Goal: Information Seeking & Learning: Learn about a topic

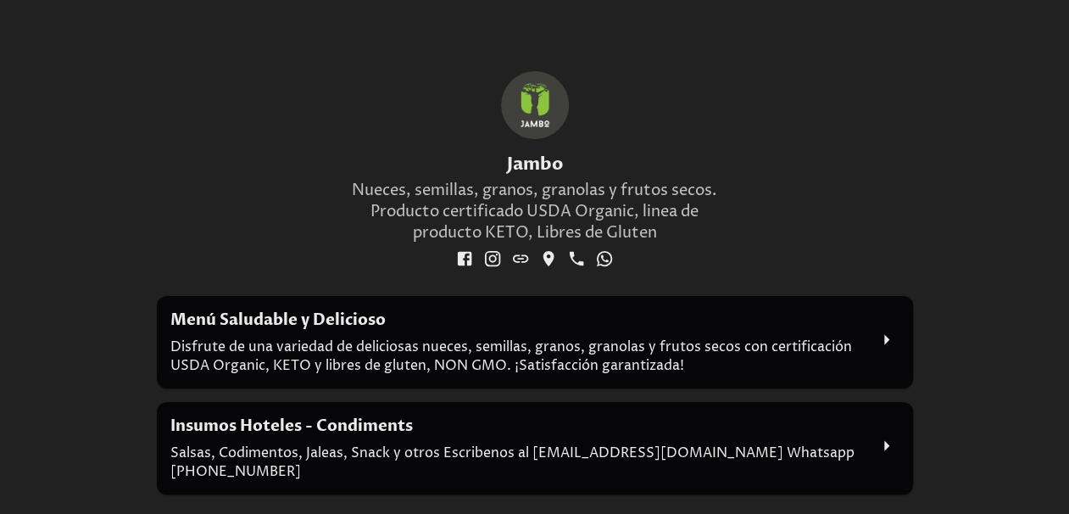
scroll to position [148, 0]
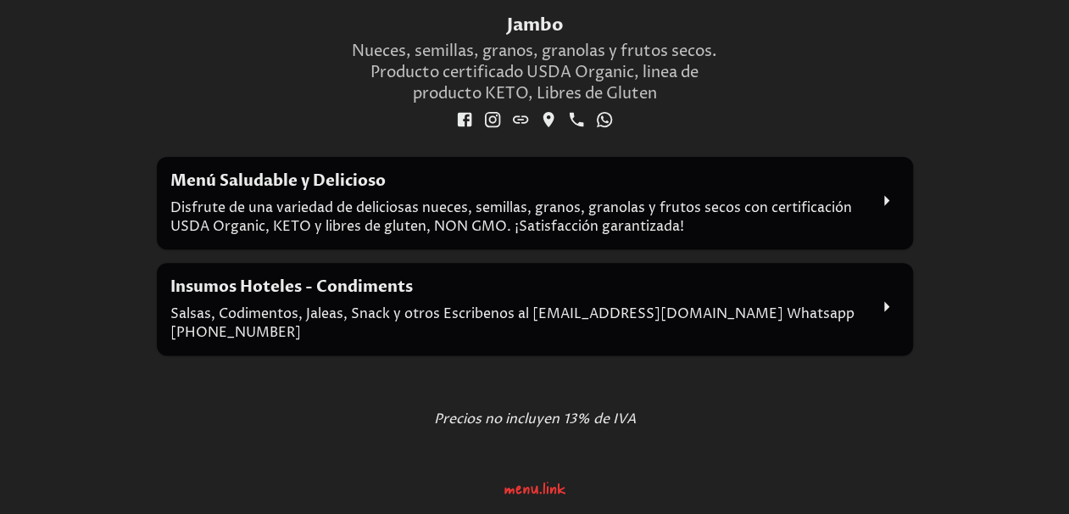
click at [633, 208] on div "Menú Saludable y Delicioso Disfrute de una variedad de deliciosas nueces, semil…" at bounding box center [518, 202] width 697 height 65
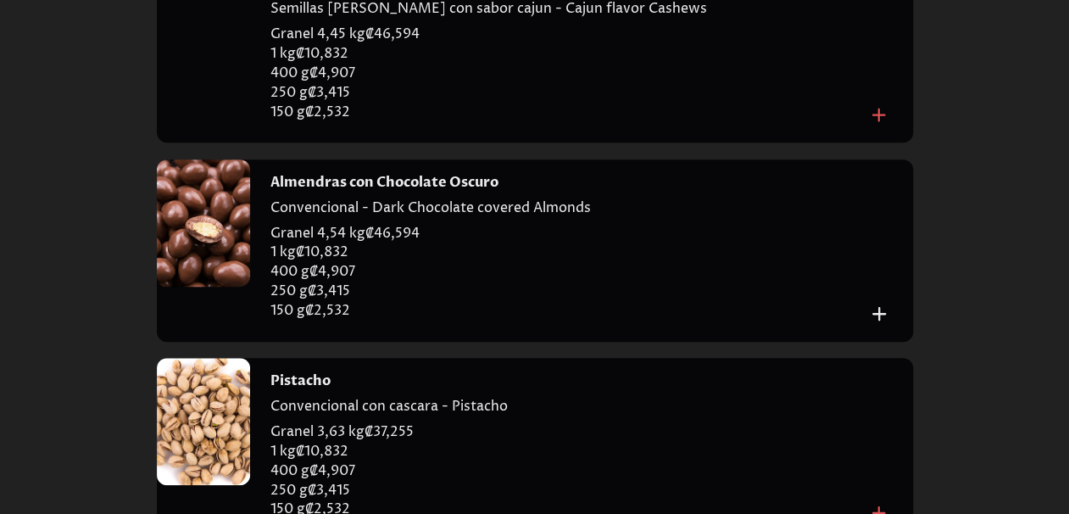
scroll to position [763, 0]
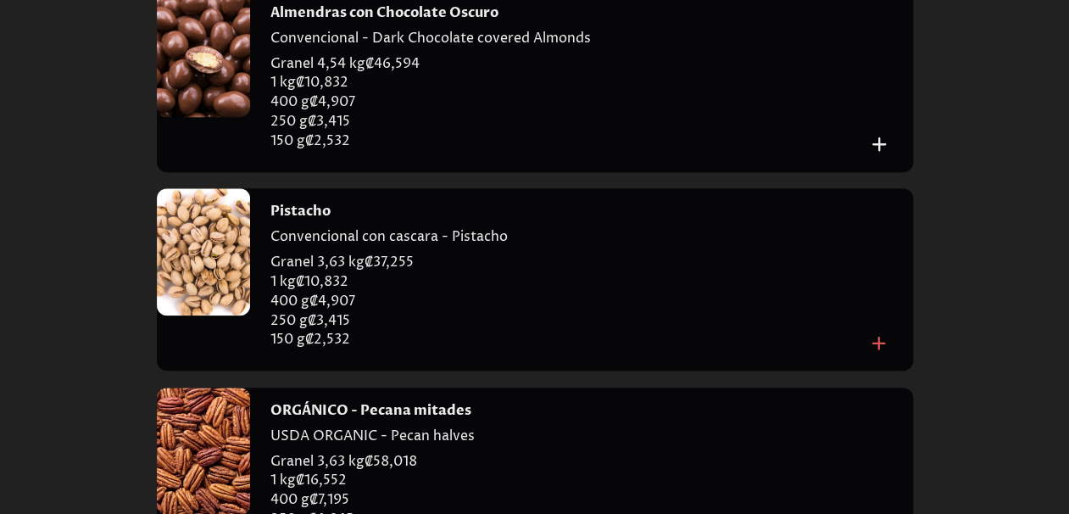
click at [194, 299] on div at bounding box center [203, 251] width 93 height 127
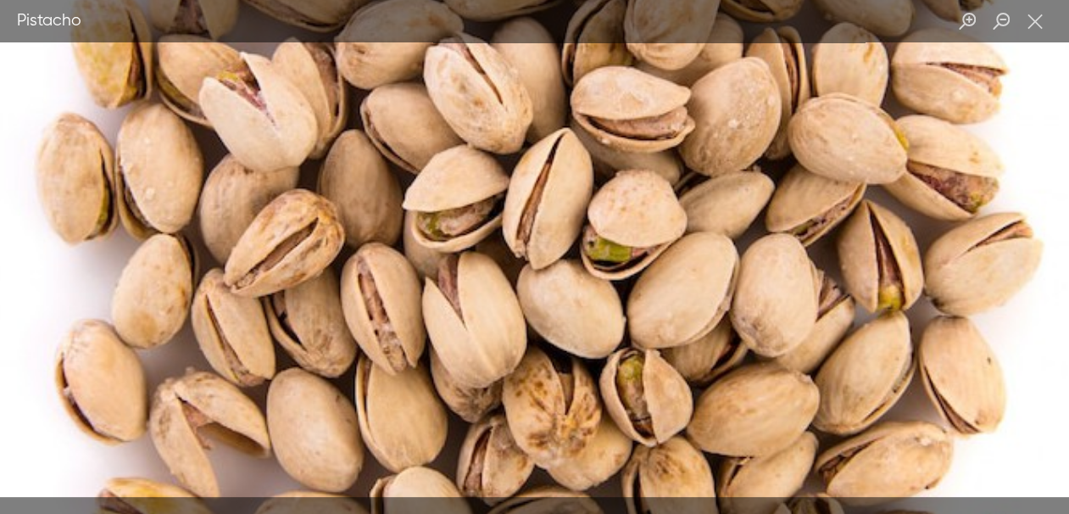
scroll to position [1272, 0]
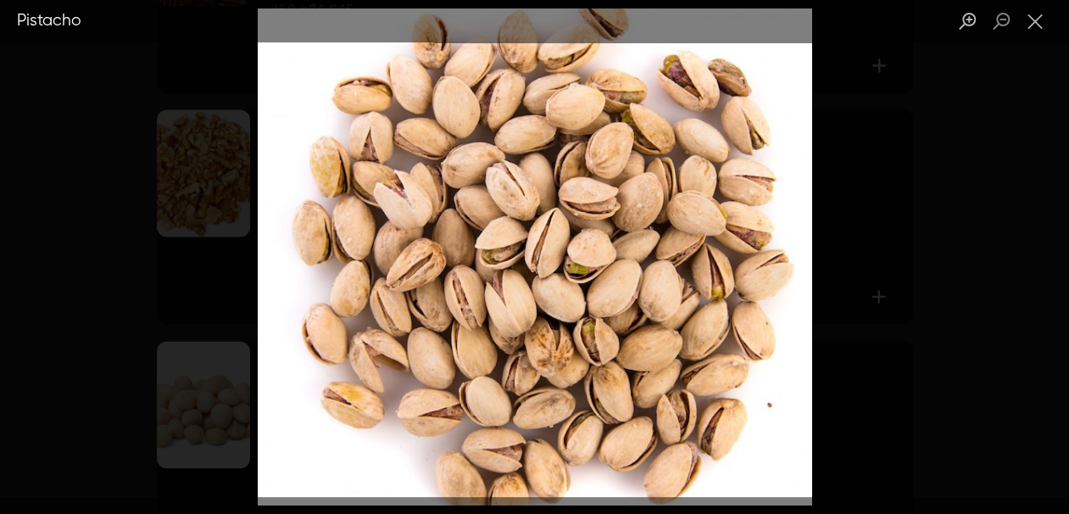
click at [869, 151] on div "Lightbox" at bounding box center [534, 257] width 1069 height 514
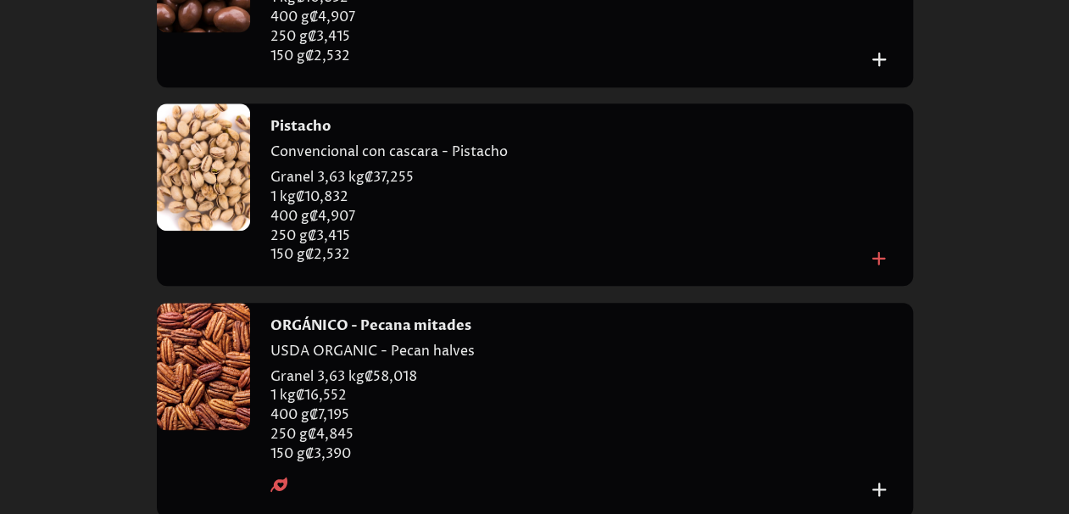
scroll to position [763, 0]
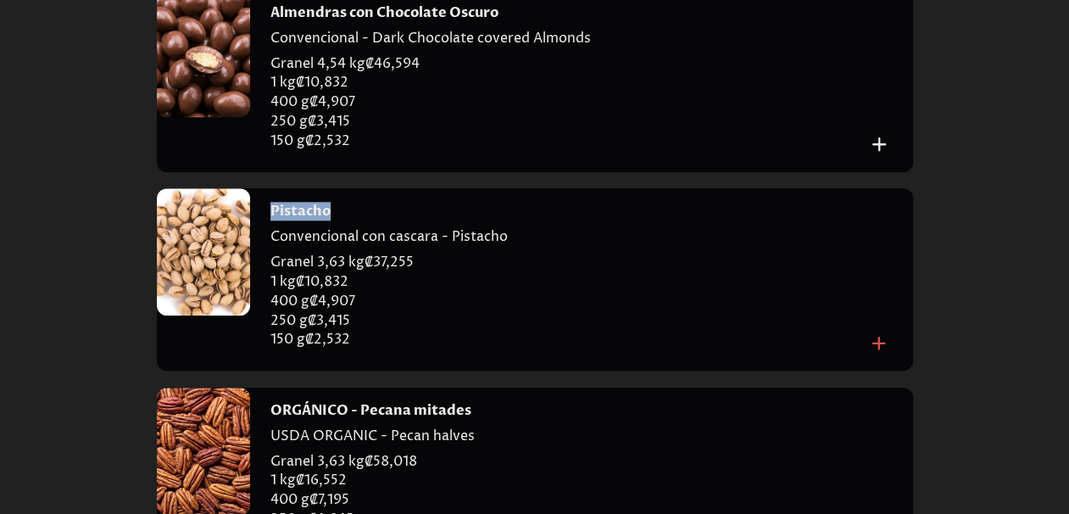
drag, startPoint x: 329, startPoint y: 248, endPoint x: 274, endPoint y: 247, distance: 55.1
type textarea "********"
click at [273, 220] on div "Pistacho" at bounding box center [569, 211] width 596 height 19
copy h4 "Pistacho"
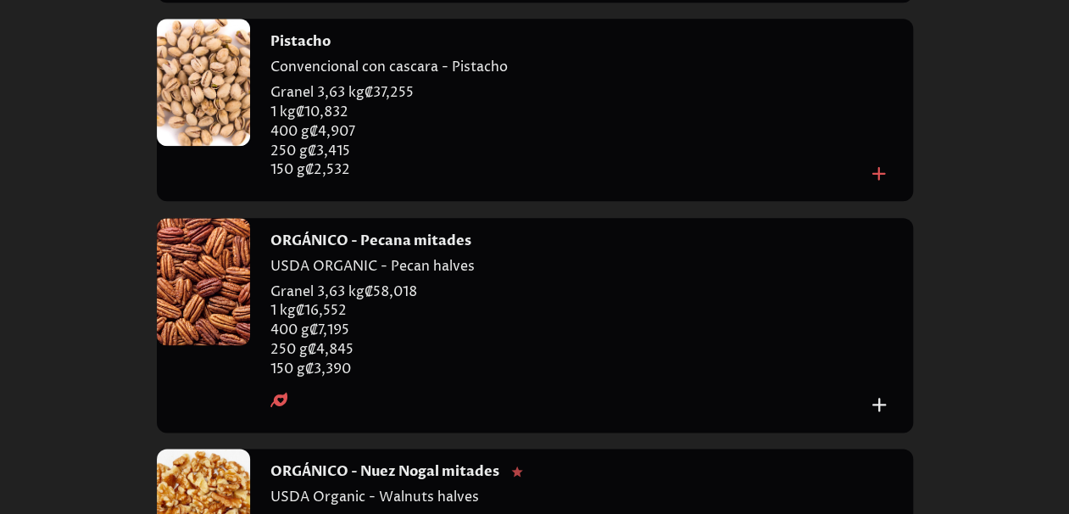
click at [219, 345] on div at bounding box center [203, 281] width 93 height 127
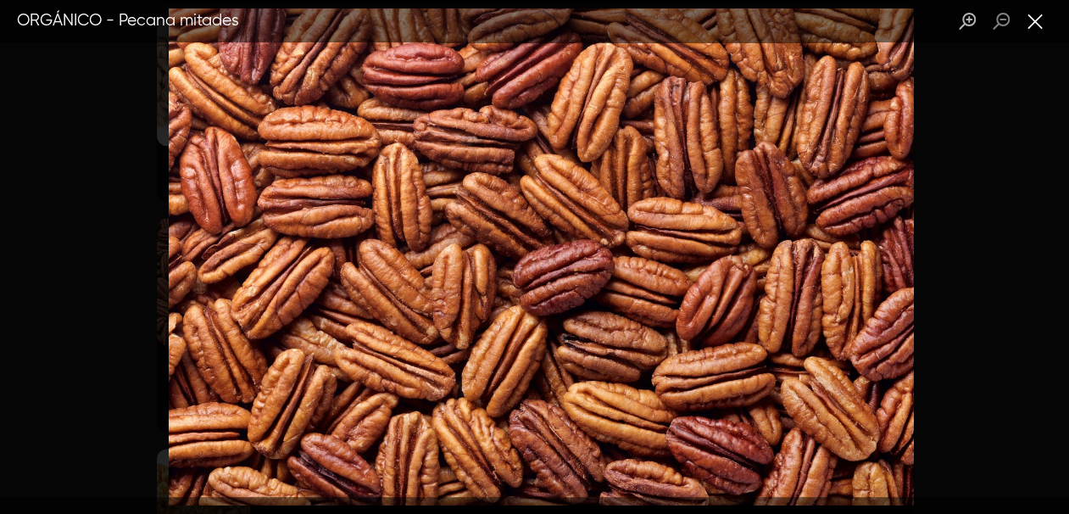
click at [1031, 19] on button "Close lightbox" at bounding box center [1035, 22] width 34 height 30
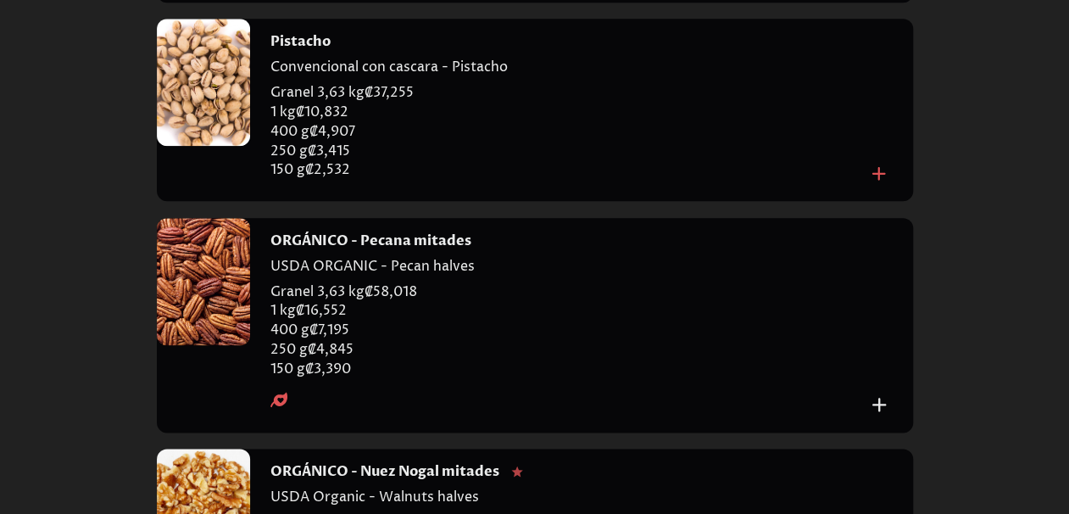
click at [212, 298] on div at bounding box center [203, 281] width 93 height 127
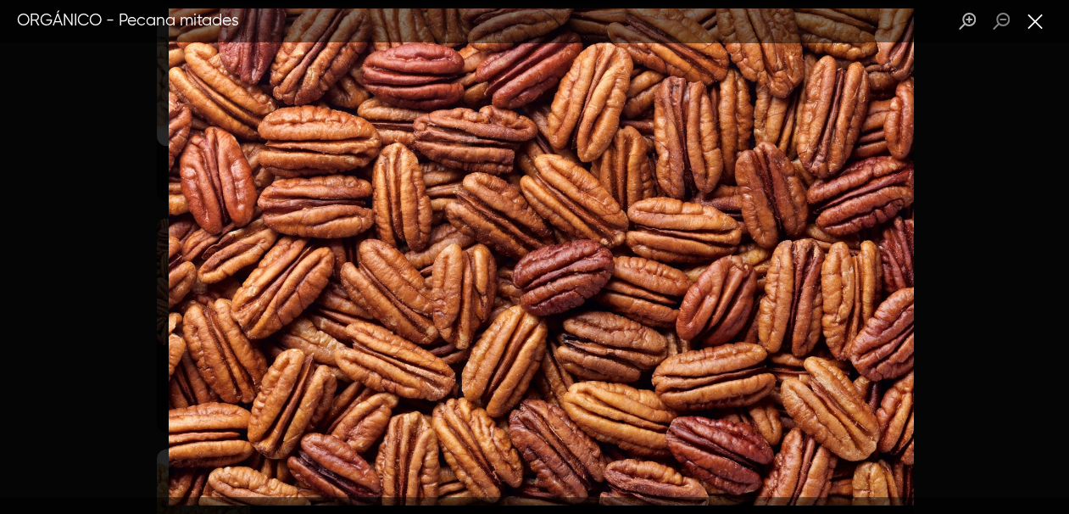
click at [1033, 22] on button "Close lightbox" at bounding box center [1035, 22] width 34 height 30
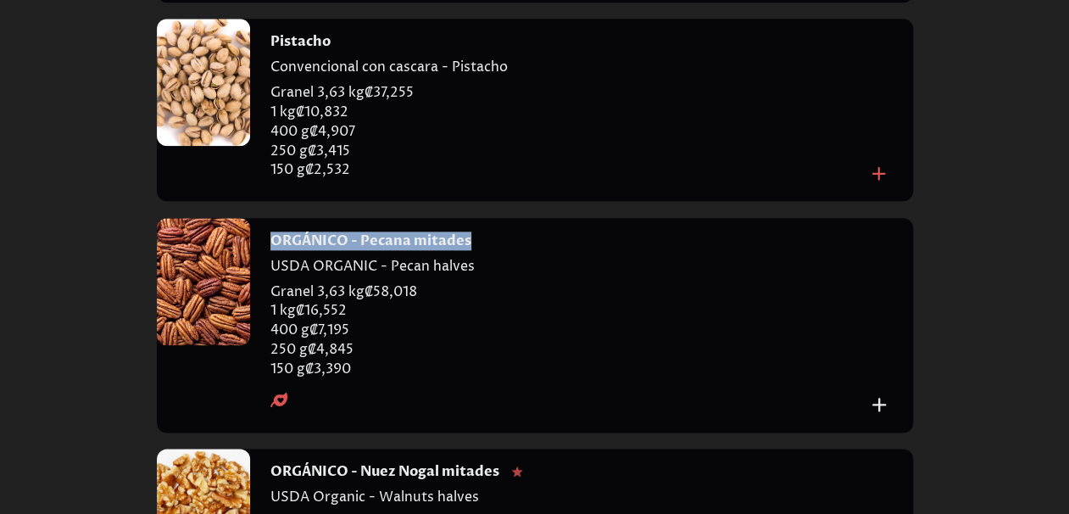
drag, startPoint x: 470, startPoint y: 282, endPoint x: 302, endPoint y: 282, distance: 167.9
click at [271, 250] on div "ORGÁNICO - Pecana mitades" at bounding box center [569, 240] width 596 height 19
copy h4 "ORGÁNICO - Pecana mitades"
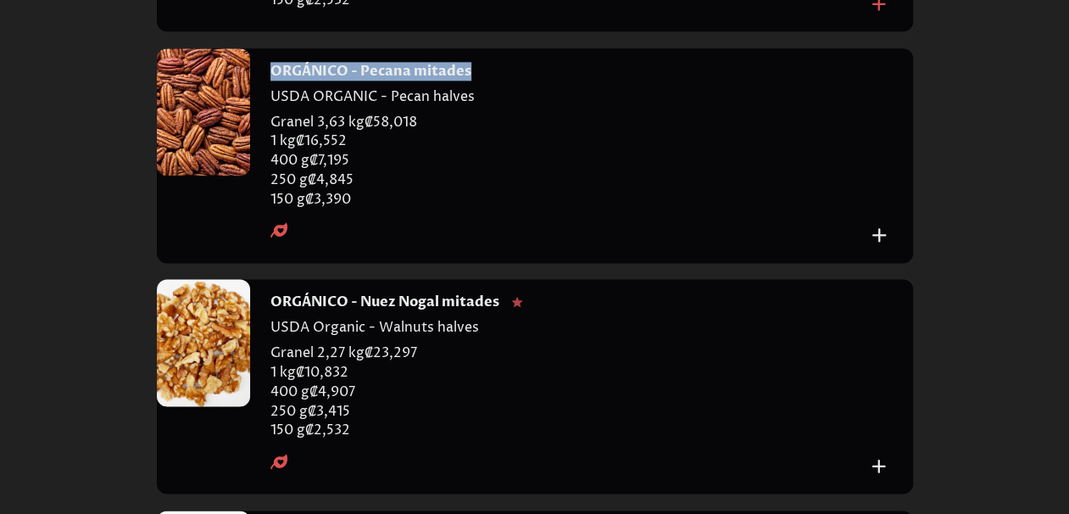
scroll to position [1187, 0]
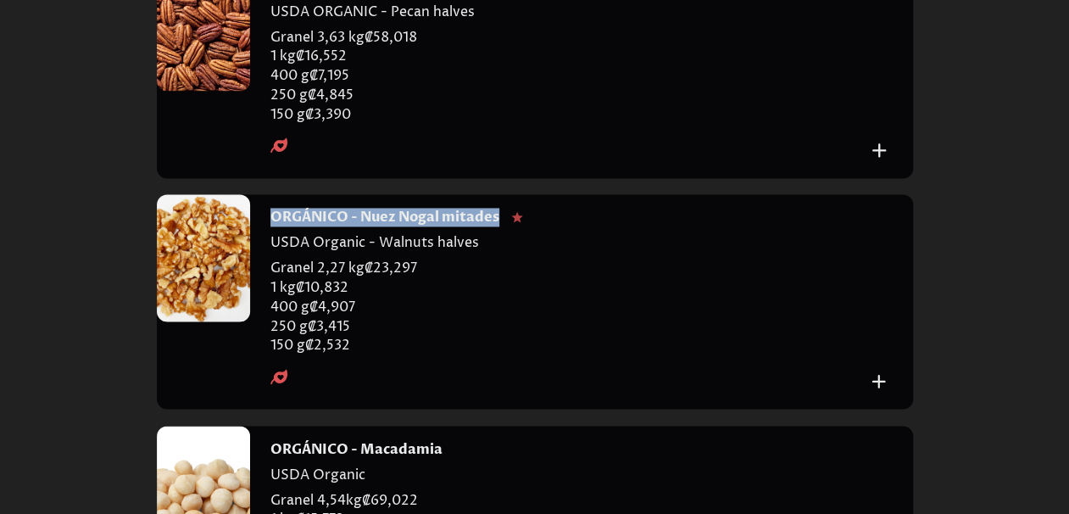
drag, startPoint x: 501, startPoint y: 264, endPoint x: 273, endPoint y: 260, distance: 228.1
click at [273, 226] on div "ORGÁNICO - Nuez Nogal mitades" at bounding box center [569, 217] width 596 height 19
copy h4 "ORGÁNICO - Nuez Nogal mitades"
click at [219, 295] on div at bounding box center [203, 257] width 93 height 127
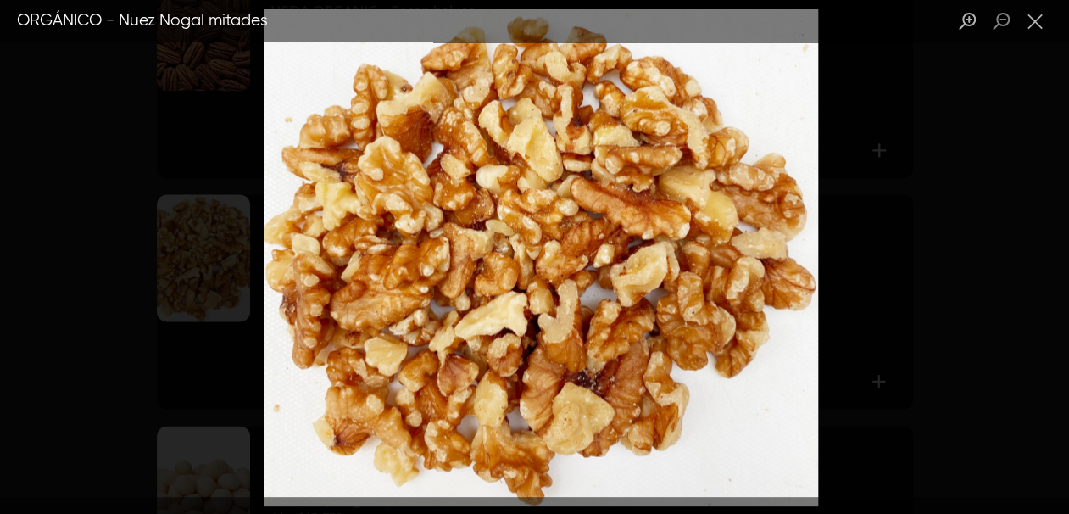
scroll to position [1272, 0]
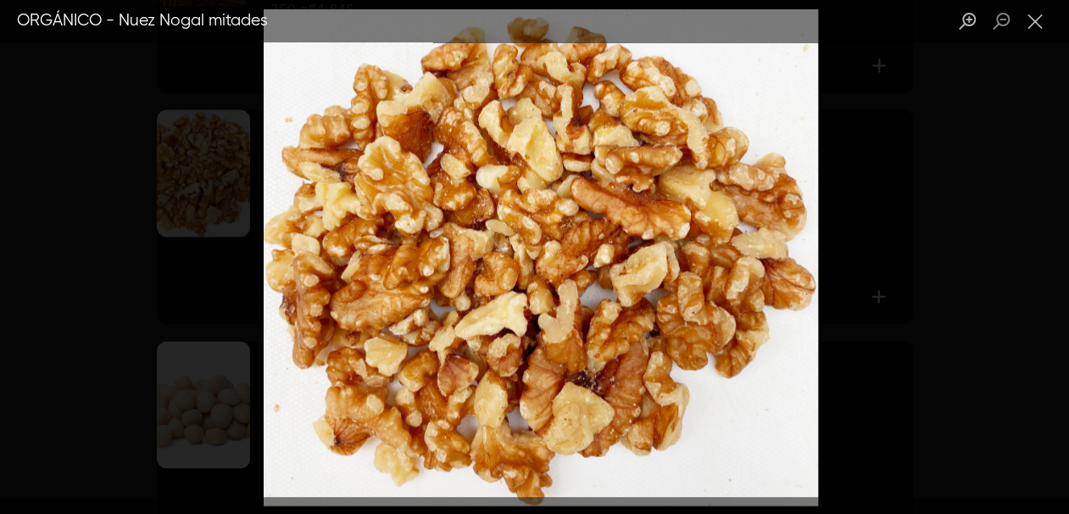
click at [838, 165] on div "Lightbox" at bounding box center [534, 257] width 1069 height 514
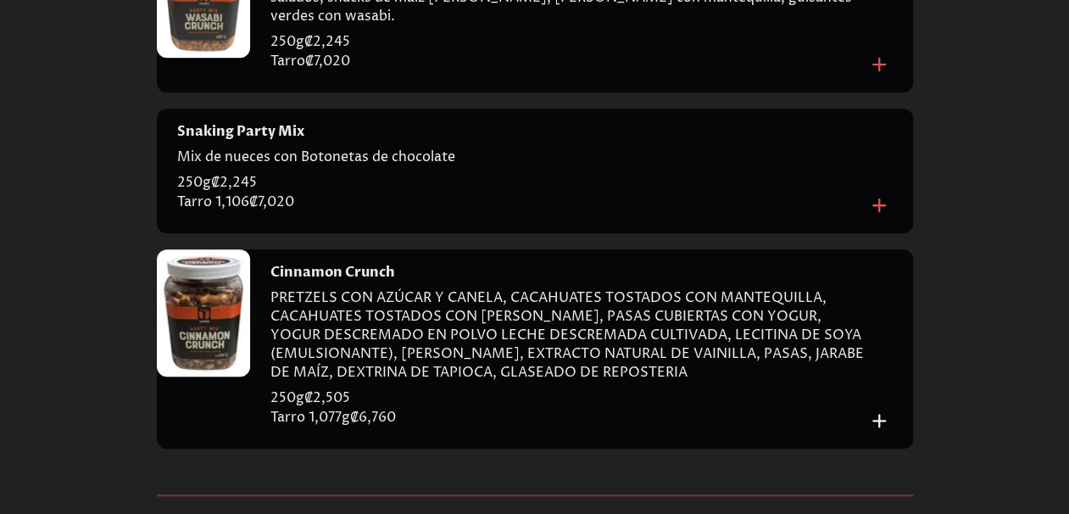
scroll to position [10006, 0]
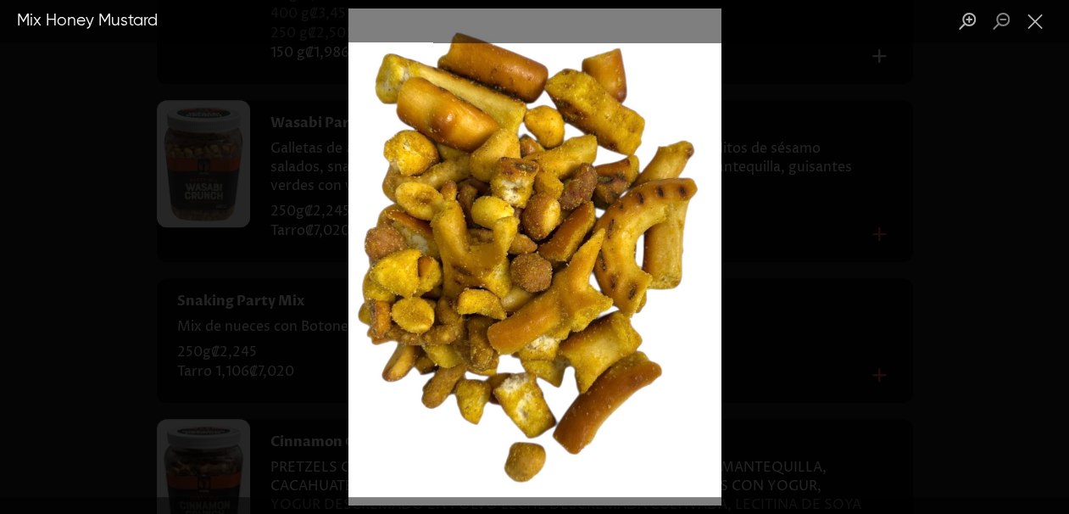
click at [804, 277] on div "Lightbox" at bounding box center [534, 257] width 1069 height 514
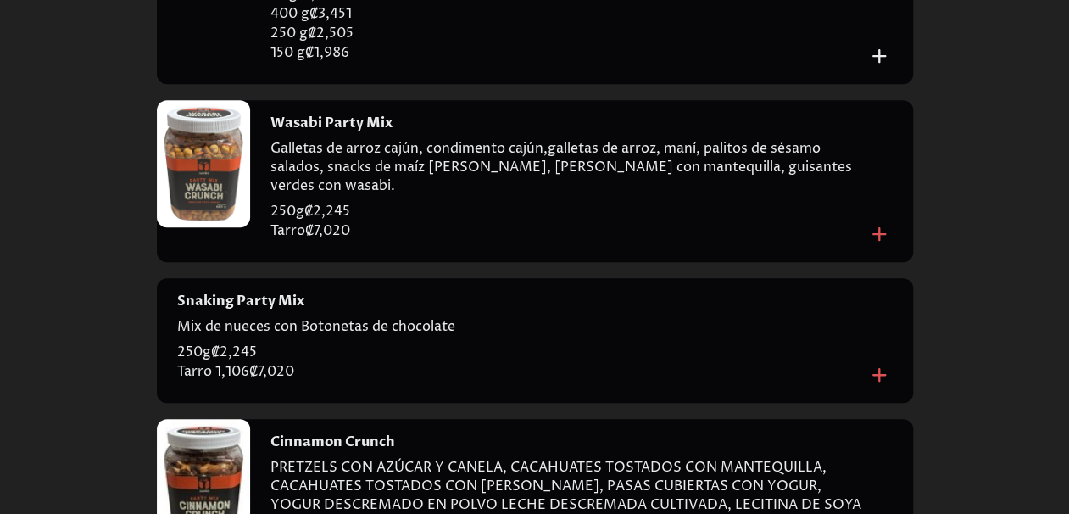
scroll to position [9836, 0]
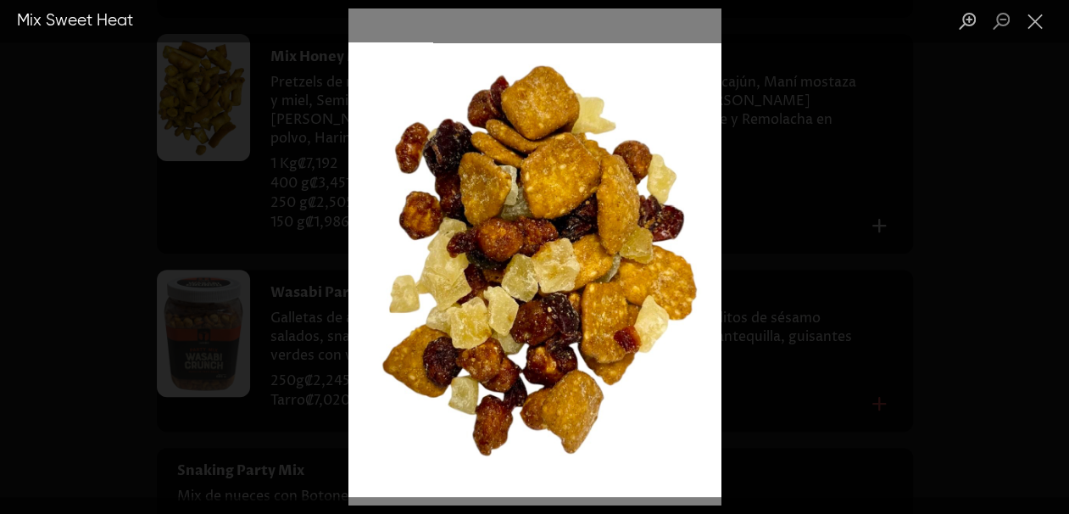
click at [756, 316] on div "Lightbox" at bounding box center [534, 257] width 1069 height 514
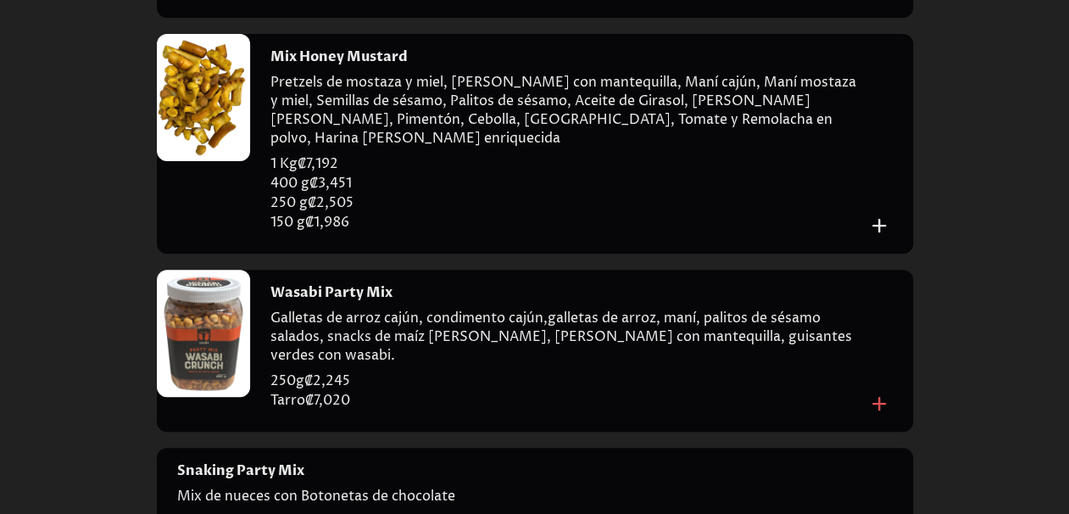
scroll to position [9582, 0]
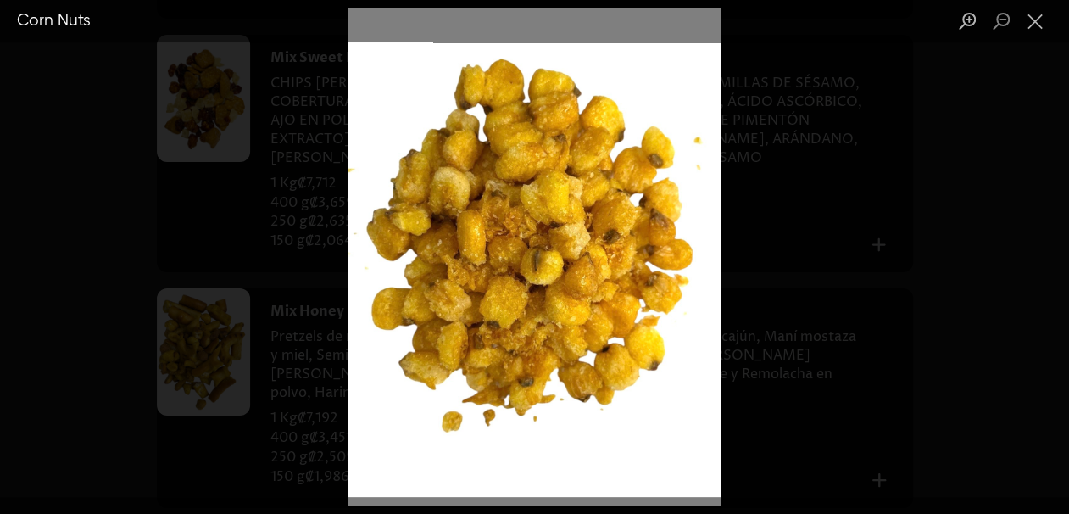
click at [709, 342] on img "Lightbox" at bounding box center [535, 256] width 373 height 497
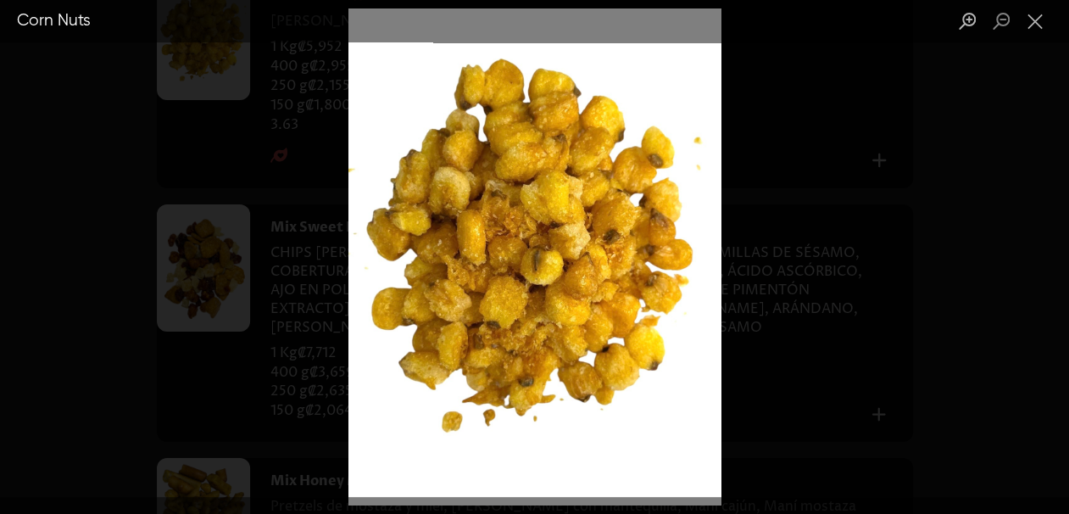
click at [800, 343] on div "Lightbox" at bounding box center [534, 257] width 1069 height 514
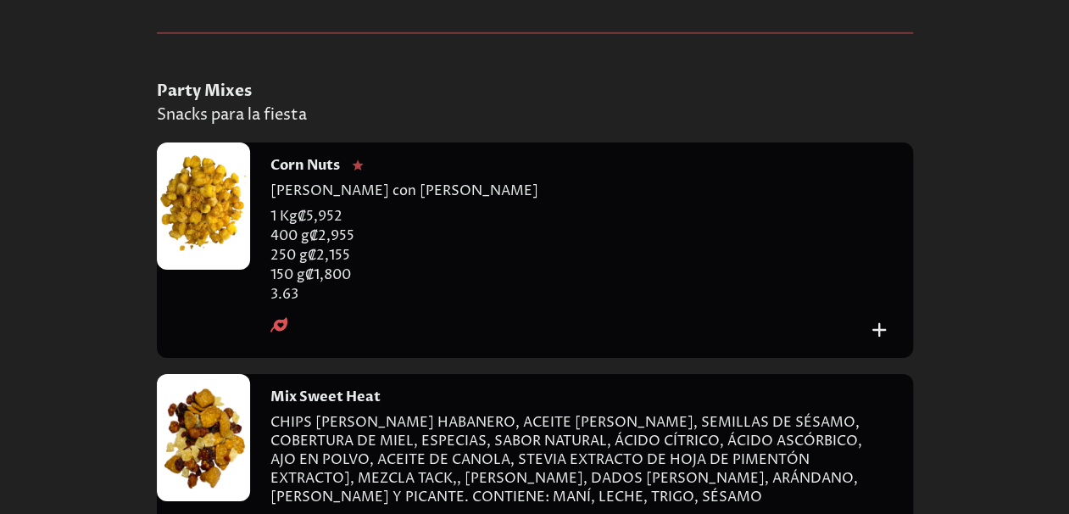
scroll to position [9158, 0]
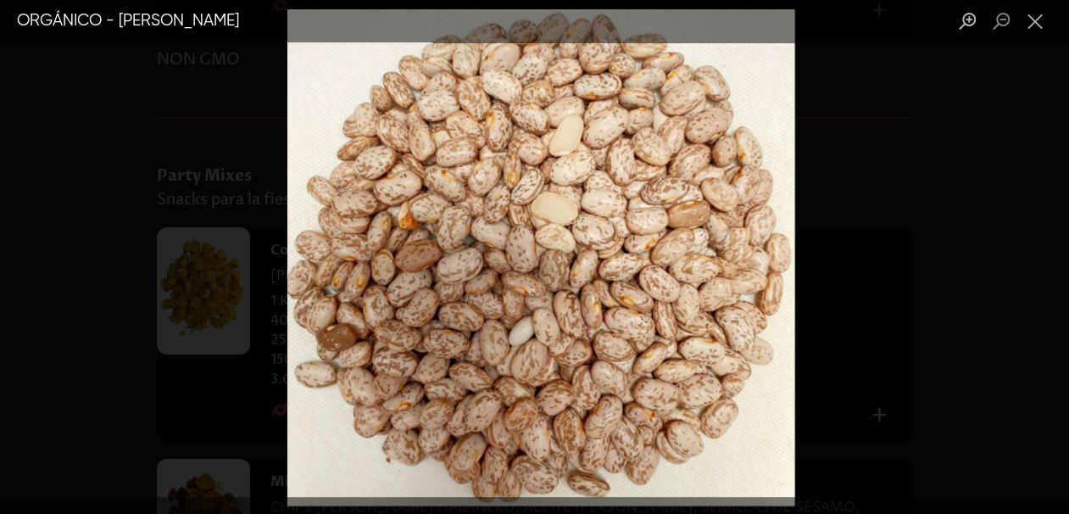
scroll to position [9243, 0]
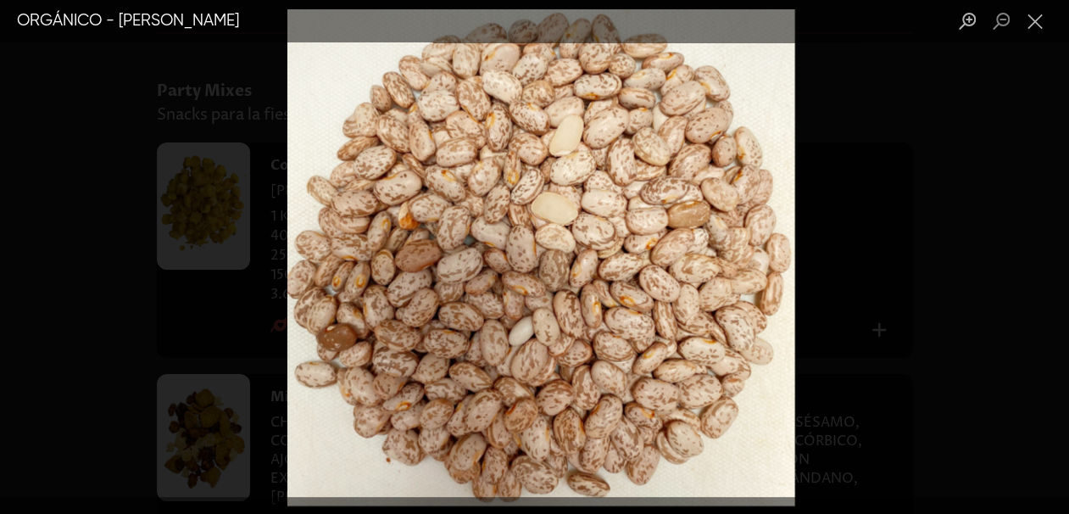
click at [846, 299] on div "Lightbox" at bounding box center [534, 257] width 1069 height 514
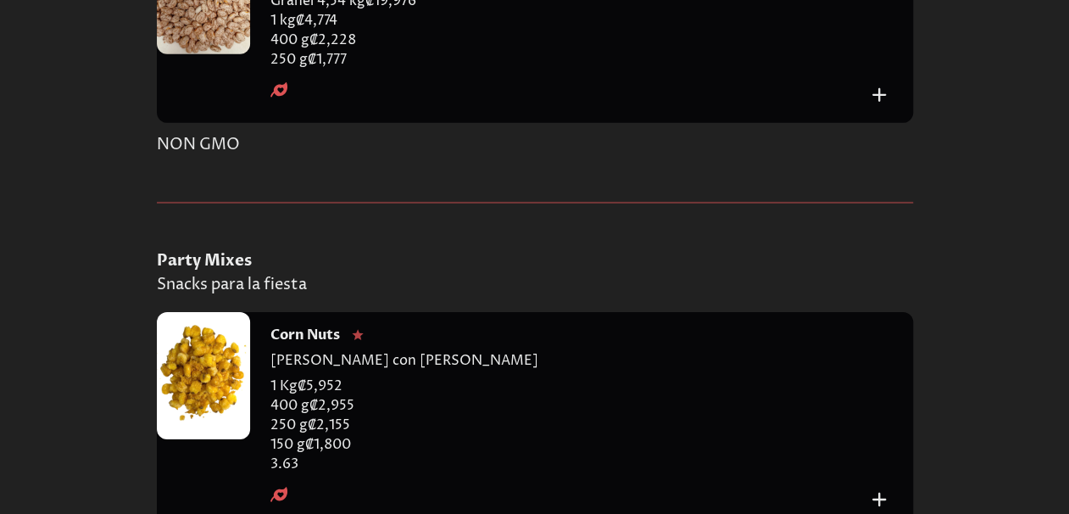
scroll to position [8904, 0]
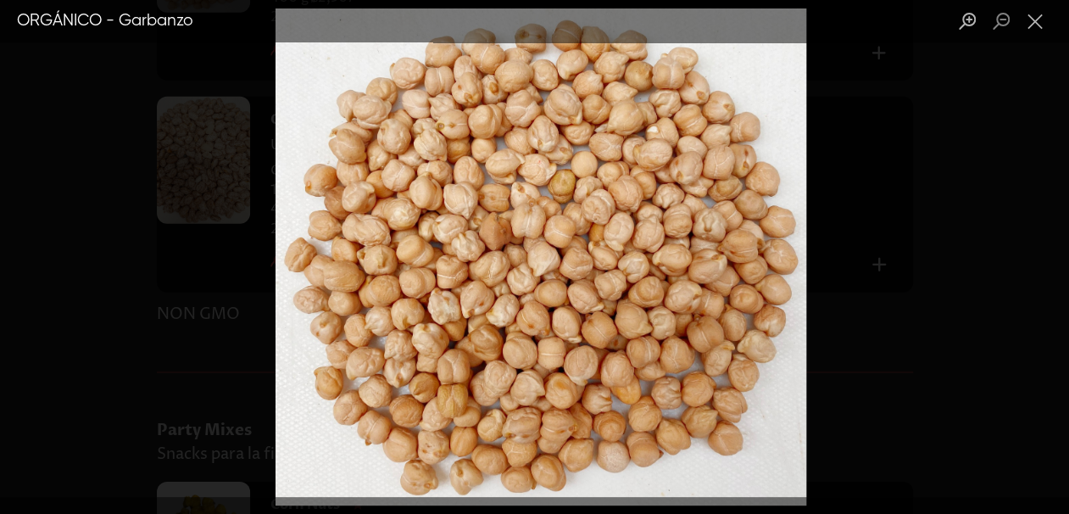
click at [904, 290] on div "Lightbox" at bounding box center [534, 257] width 1069 height 514
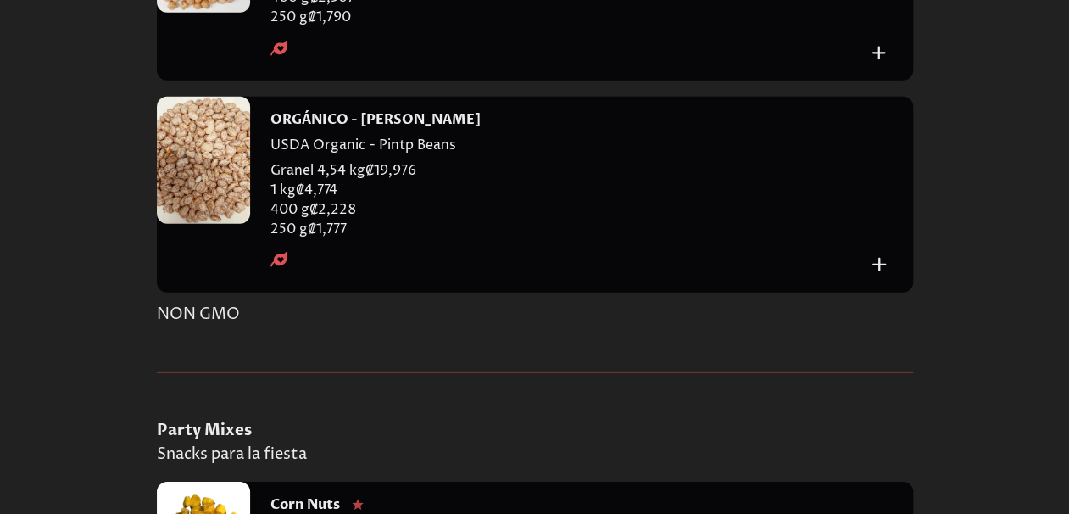
scroll to position [8649, 0]
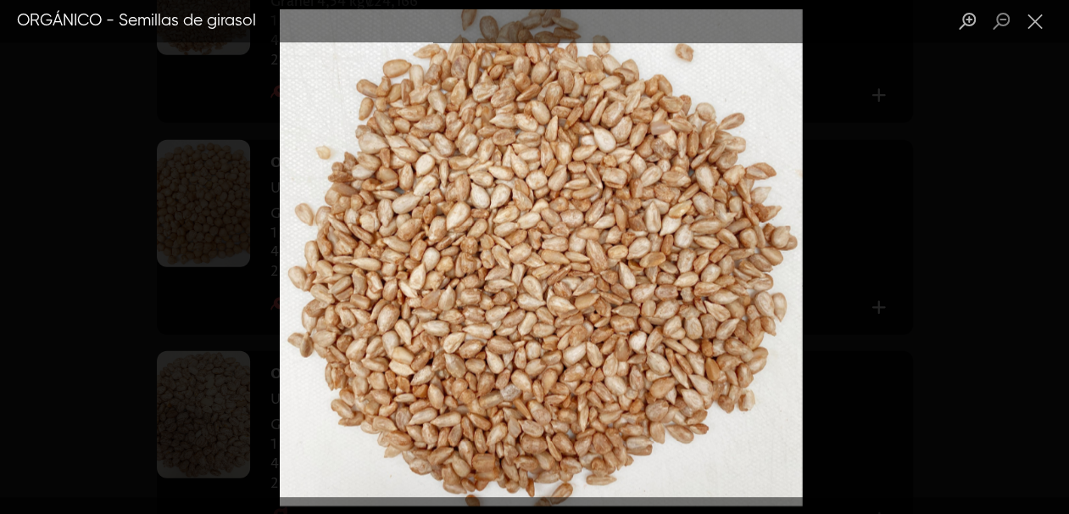
click at [869, 343] on div "Lightbox" at bounding box center [534, 257] width 1069 height 514
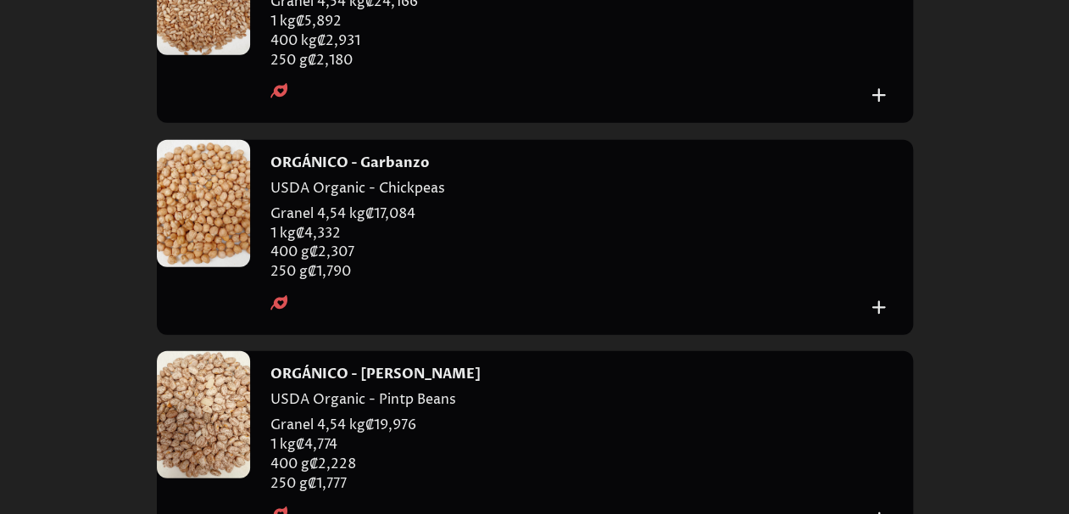
scroll to position [8480, 0]
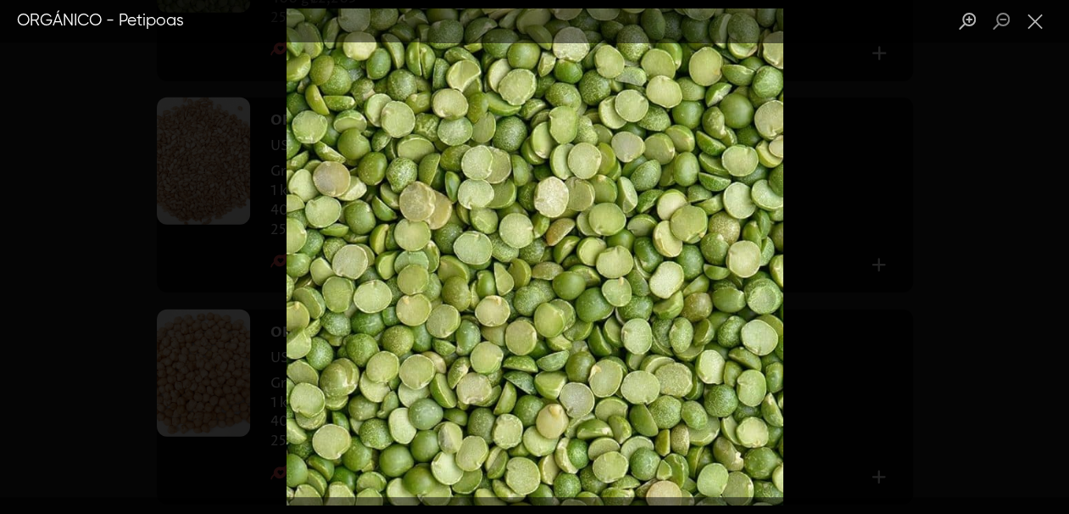
click at [929, 303] on div "Lightbox" at bounding box center [534, 257] width 1069 height 514
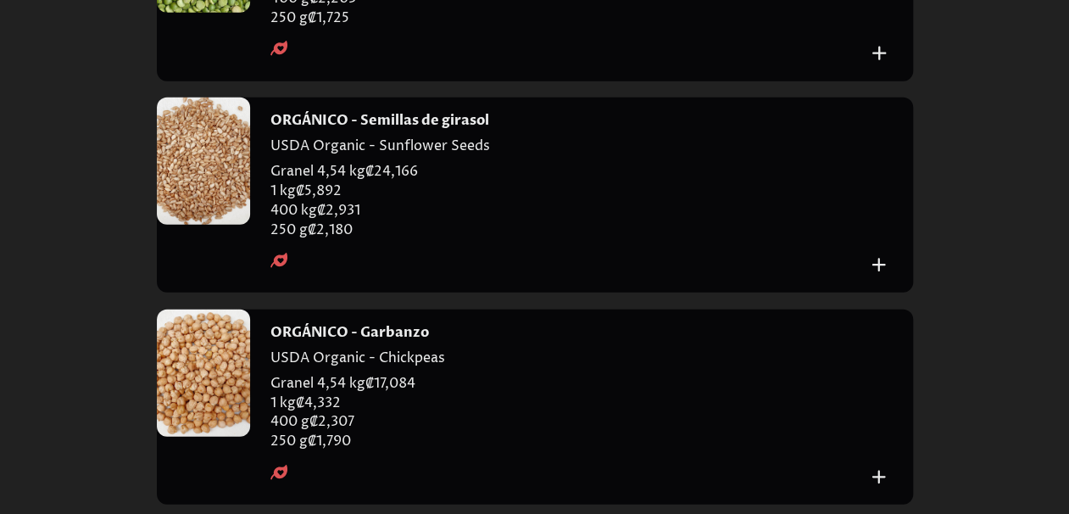
scroll to position [8225, 0]
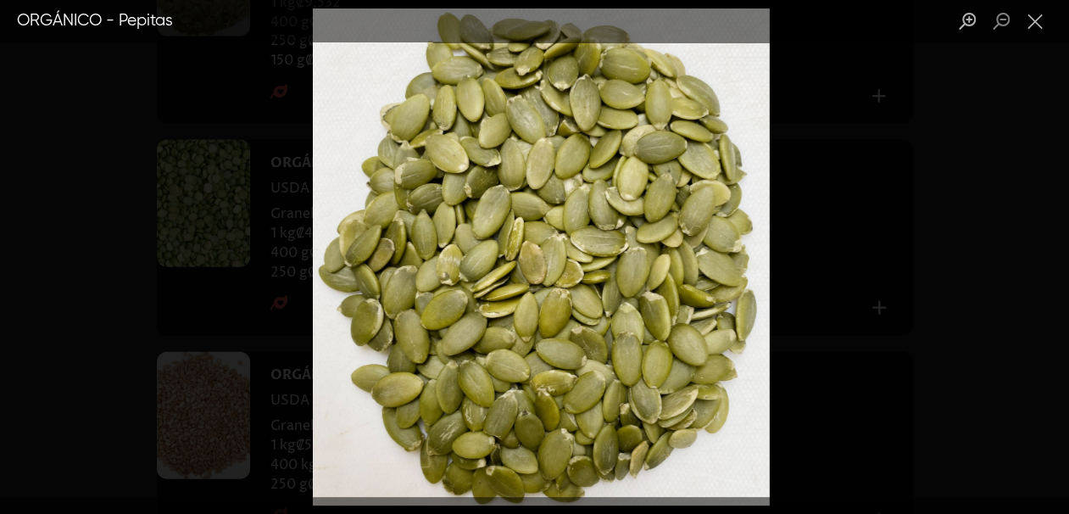
scroll to position [8310, 0]
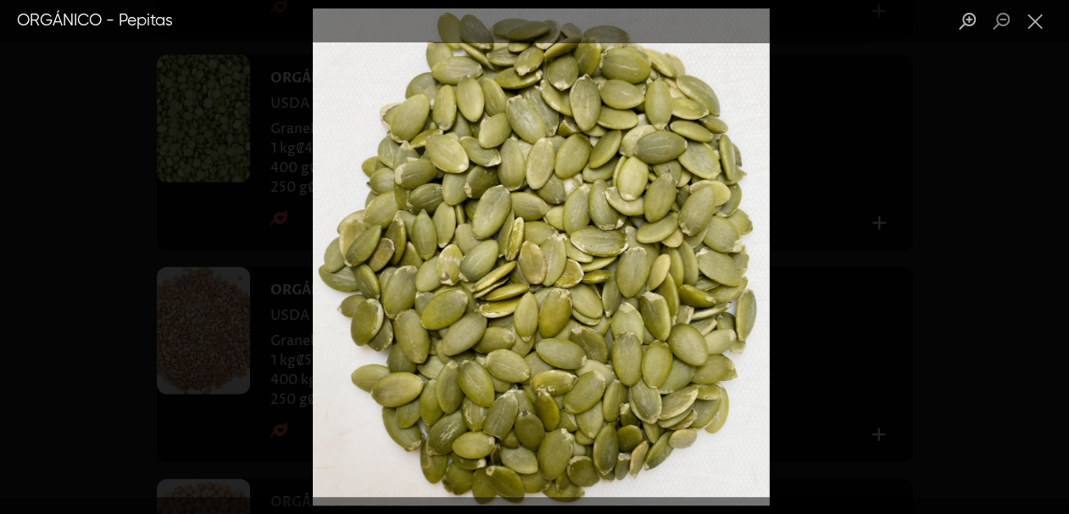
click at [808, 355] on div "Lightbox" at bounding box center [534, 257] width 1069 height 514
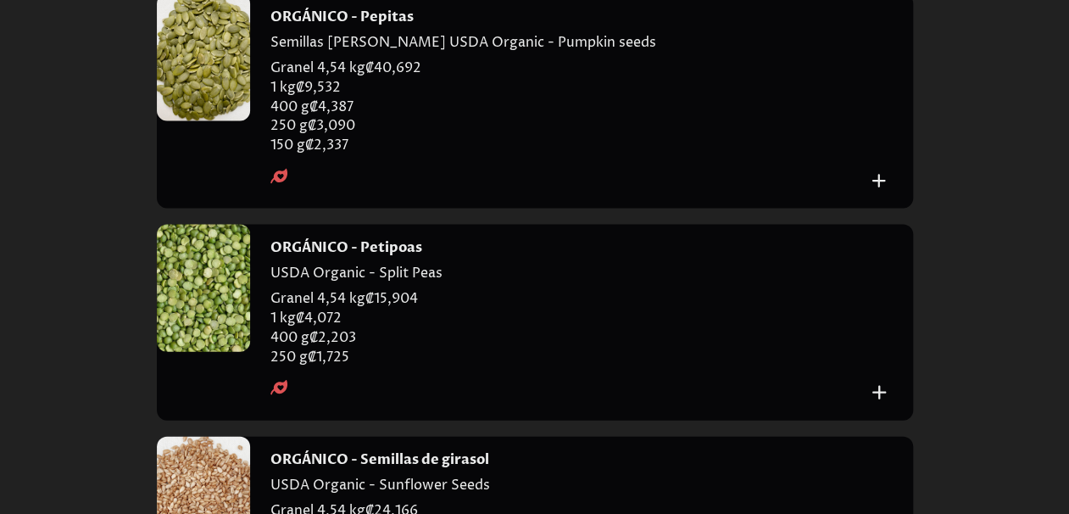
scroll to position [7971, 0]
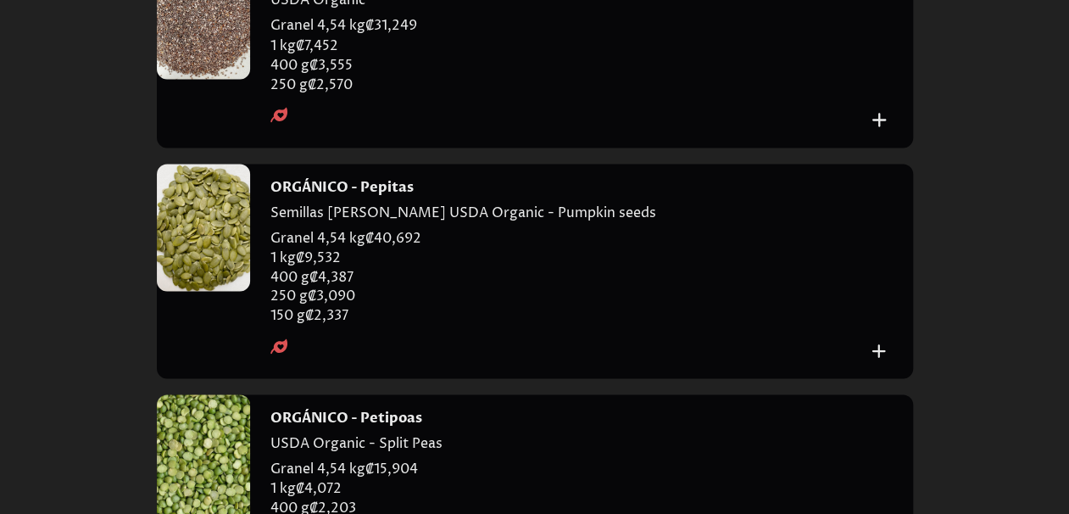
click at [226, 79] on div at bounding box center [203, 15] width 93 height 127
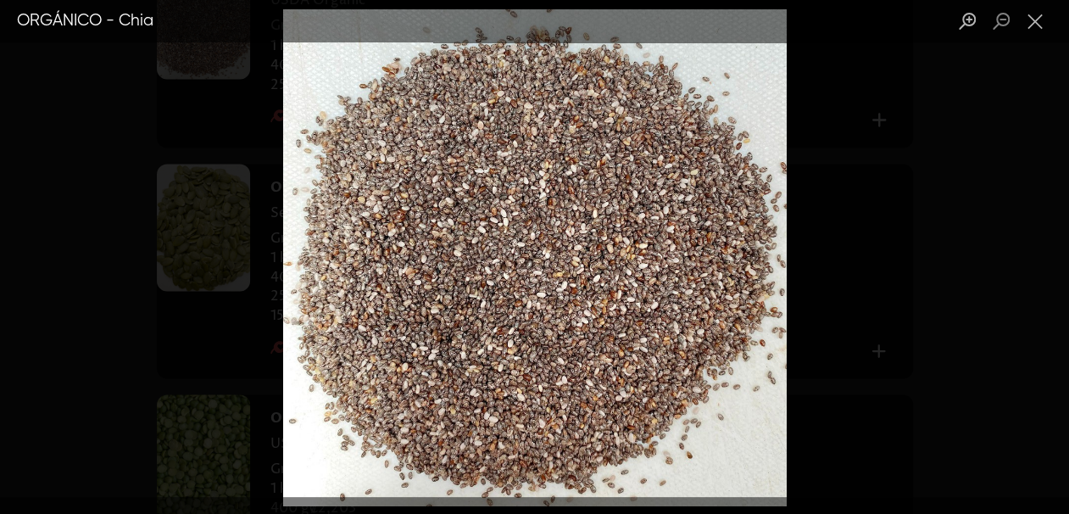
click at [852, 368] on div "Lightbox" at bounding box center [534, 257] width 1069 height 514
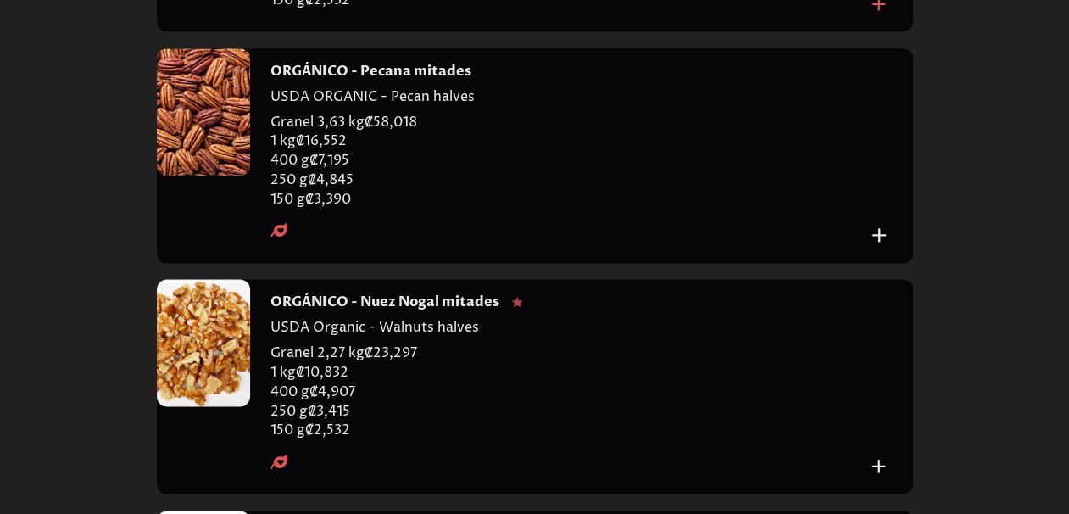
scroll to position [1187, 0]
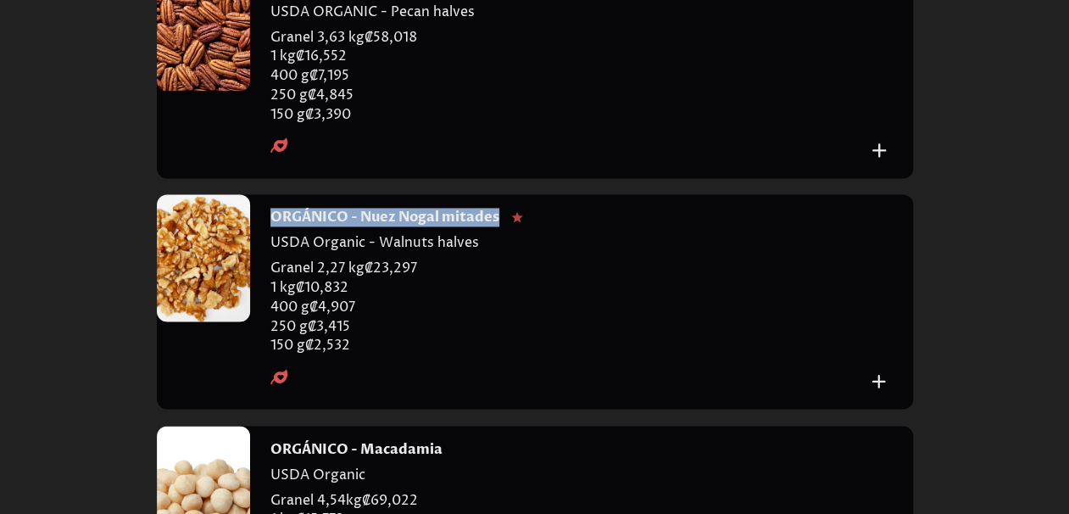
drag, startPoint x: 500, startPoint y: 265, endPoint x: 268, endPoint y: 269, distance: 232.4
click at [268, 269] on div "ORGÁNICO - Nuez Nogal mitades USDA Organic - Walnuts halves Granel 2,27 kg ₡ 23…" at bounding box center [581, 301] width 663 height 215
copy h4 "ORGÁNICO - Nuez Nogal mitades"
click at [187, 306] on div at bounding box center [203, 257] width 93 height 127
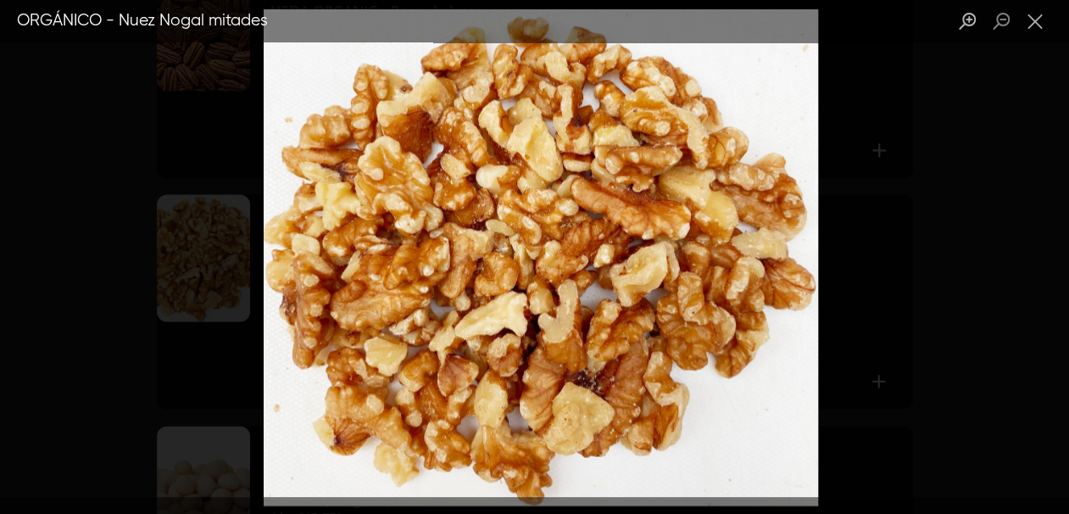
click at [916, 301] on div "Lightbox" at bounding box center [534, 257] width 1069 height 514
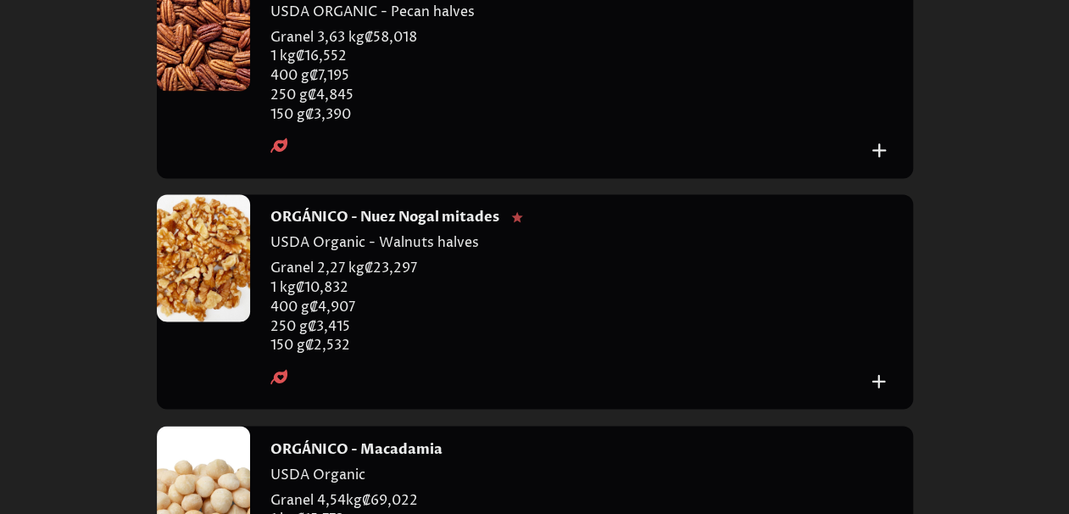
scroll to position [1357, 0]
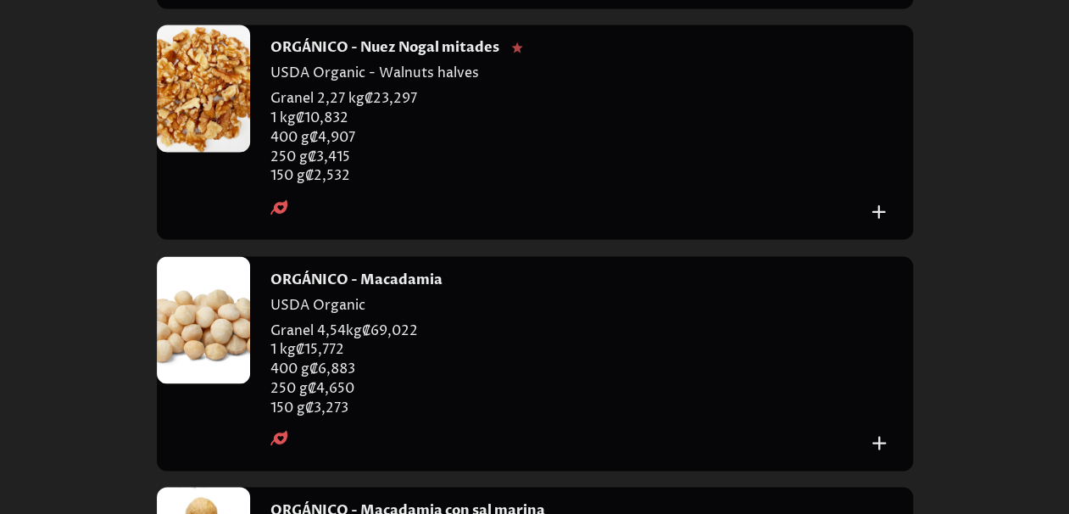
click at [207, 383] on div at bounding box center [203, 319] width 93 height 127
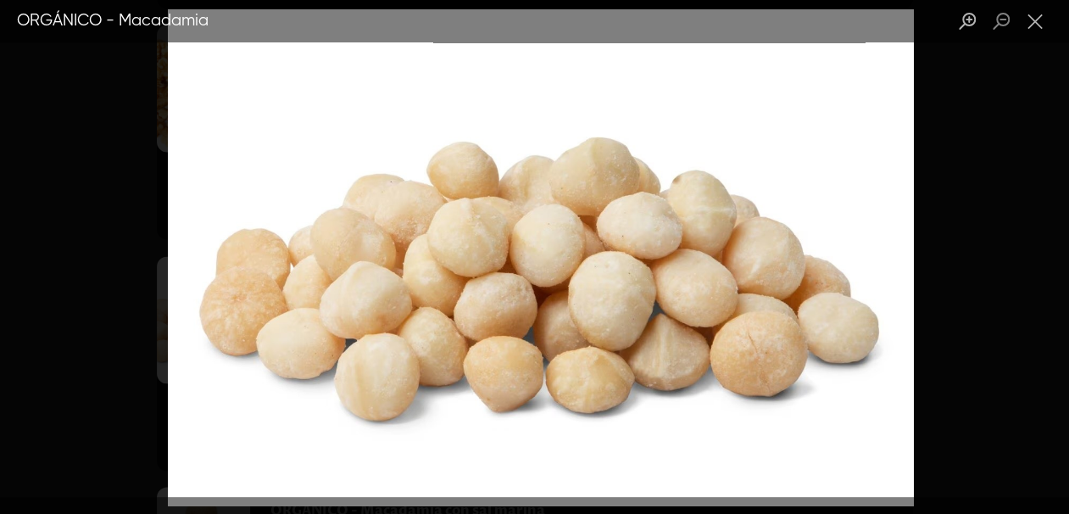
click at [114, 377] on div "Lightbox" at bounding box center [534, 257] width 1069 height 514
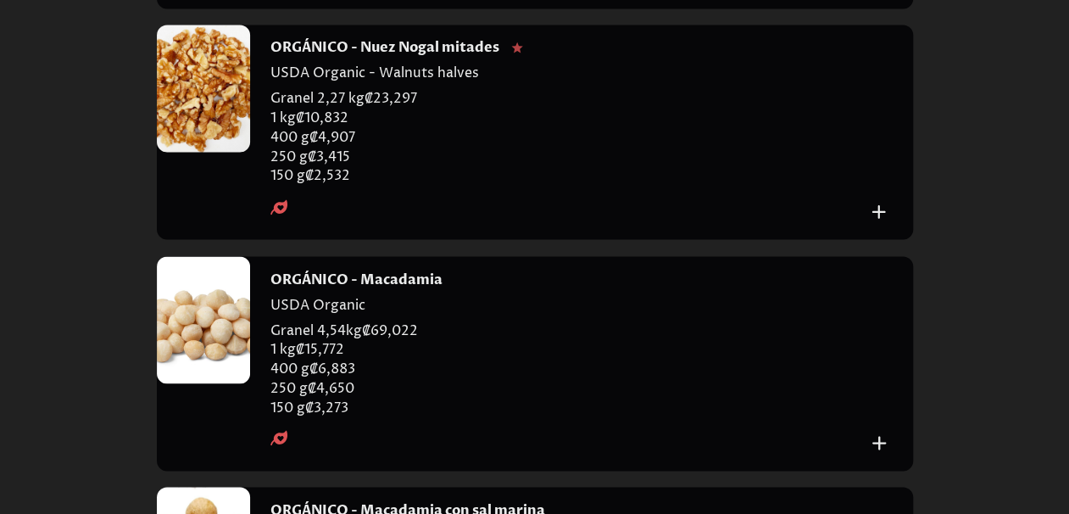
click at [206, 383] on div at bounding box center [203, 319] width 93 height 127
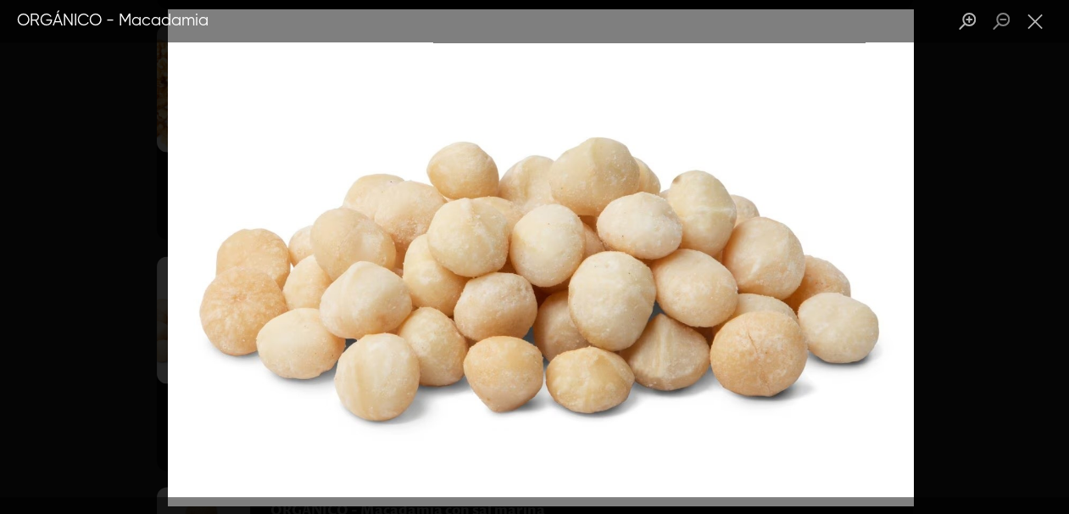
click at [926, 120] on div "Lightbox" at bounding box center [534, 257] width 1069 height 514
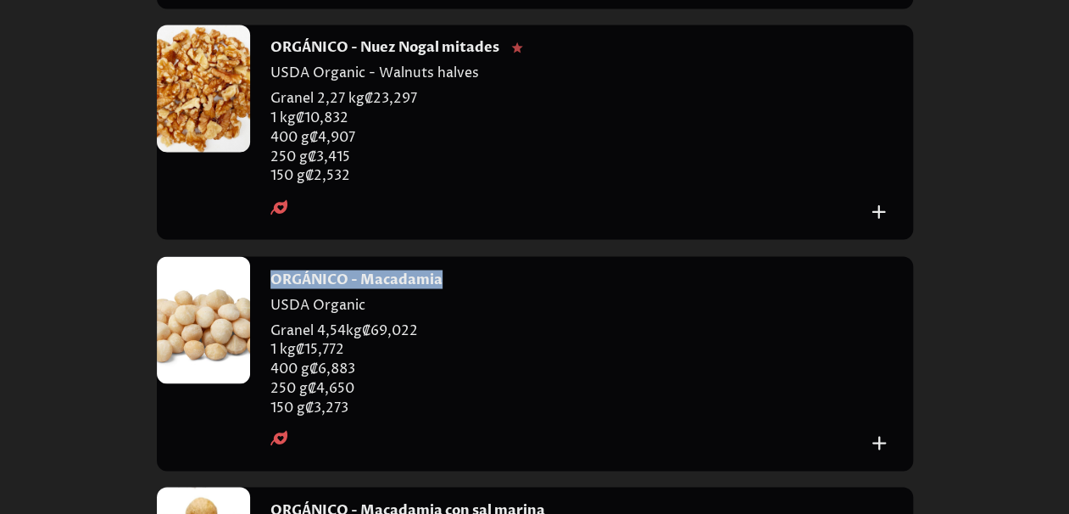
drag, startPoint x: 441, startPoint y: 332, endPoint x: 273, endPoint y: 337, distance: 168.0
click at [273, 288] on div "ORGÁNICO - Macadamia" at bounding box center [569, 279] width 596 height 19
copy h4 "ORGÁNICO - Macadamia"
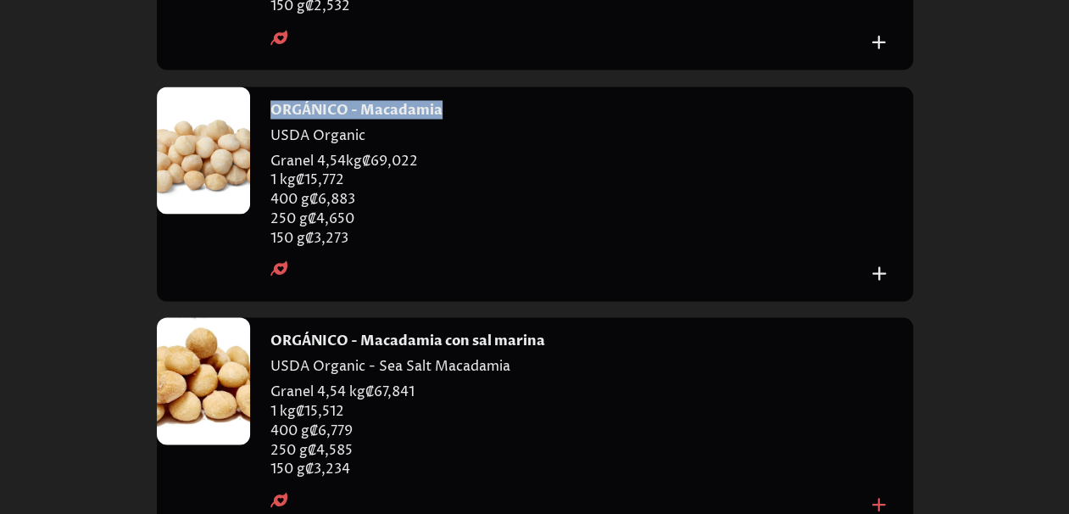
scroll to position [1696, 0]
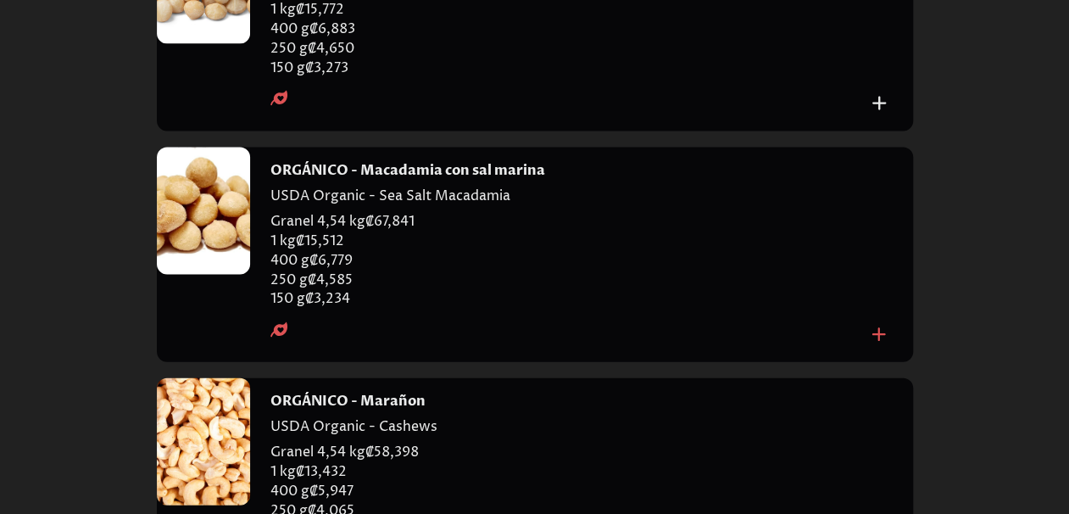
click at [220, 265] on div at bounding box center [203, 211] width 93 height 127
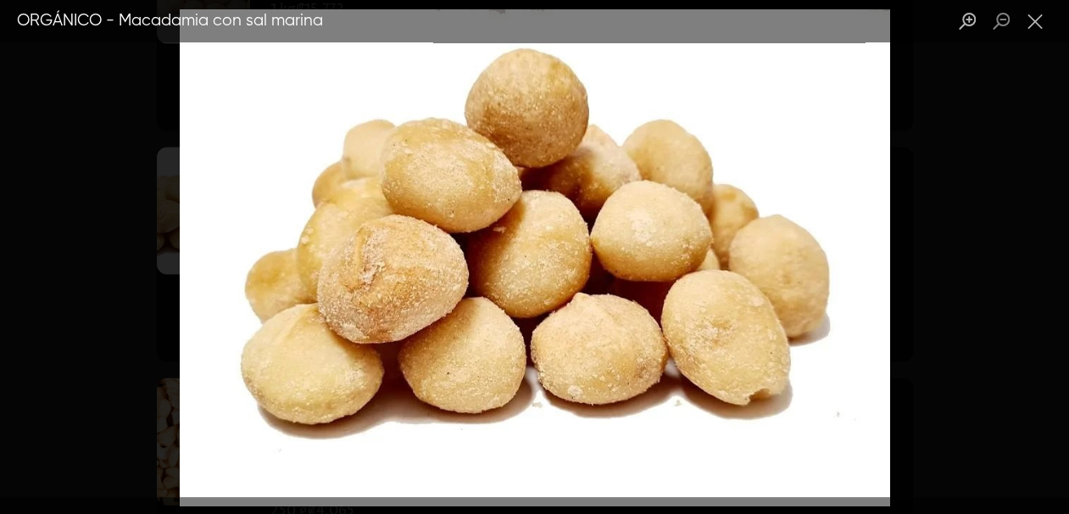
click at [973, 203] on div "Lightbox" at bounding box center [534, 257] width 1069 height 514
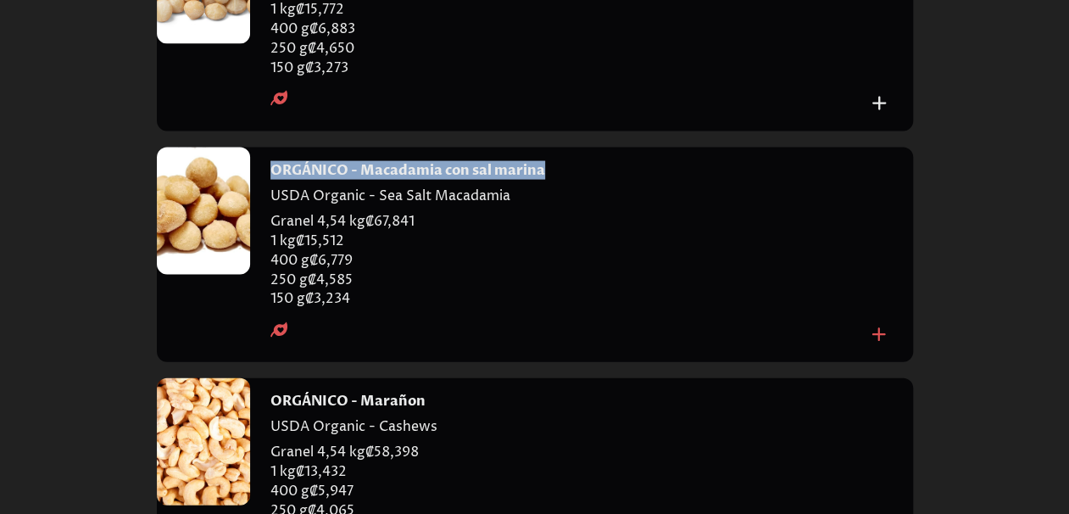
drag, startPoint x: 544, startPoint y: 233, endPoint x: 283, endPoint y: 230, distance: 260.3
click at [271, 180] on div "ORGÁNICO - Macadamia con sal marina" at bounding box center [569, 170] width 596 height 19
copy h4 "ORGÁNICO - Macadamia con sal marina"
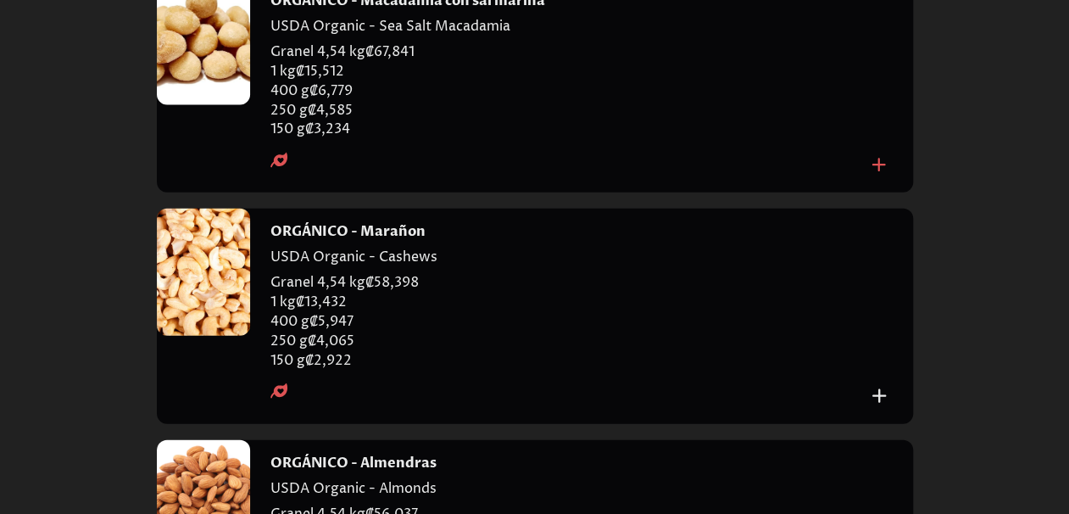
click at [205, 331] on div at bounding box center [203, 272] width 93 height 127
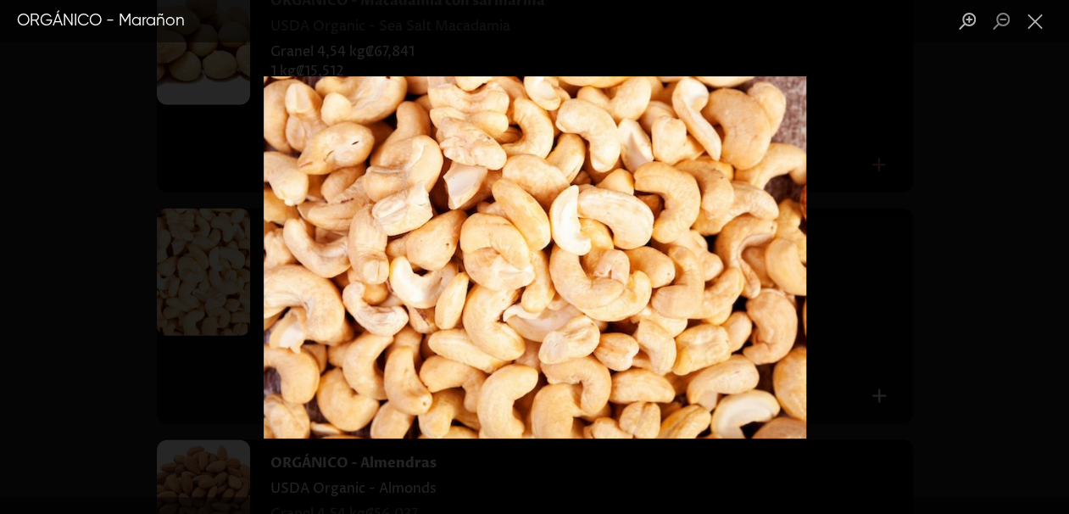
click at [812, 230] on div "Lightbox" at bounding box center [534, 257] width 1069 height 514
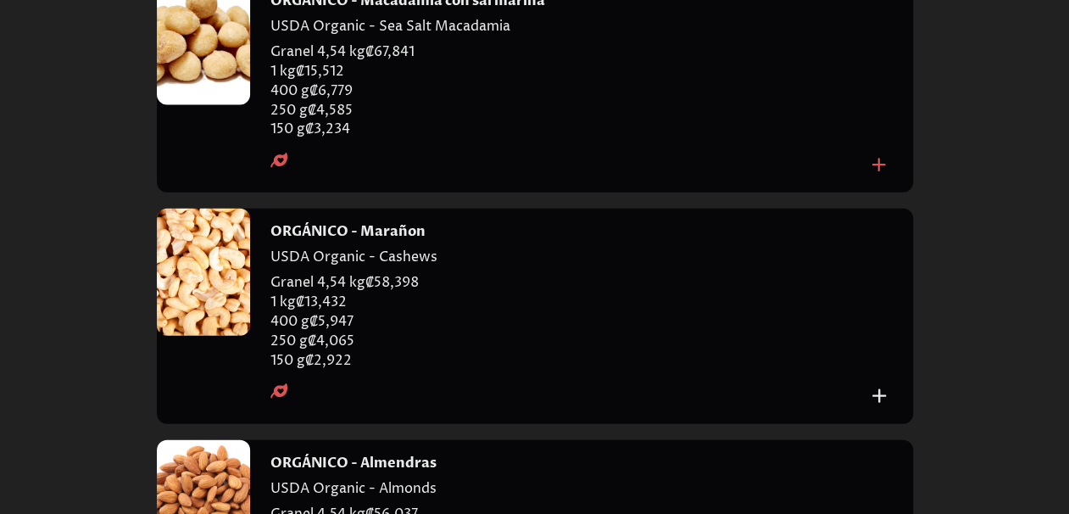
click at [388, 241] on h4 "ORGÁNICO - Marañon" at bounding box center [348, 231] width 155 height 19
copy h4 "ORGÁNICO - Marañon"
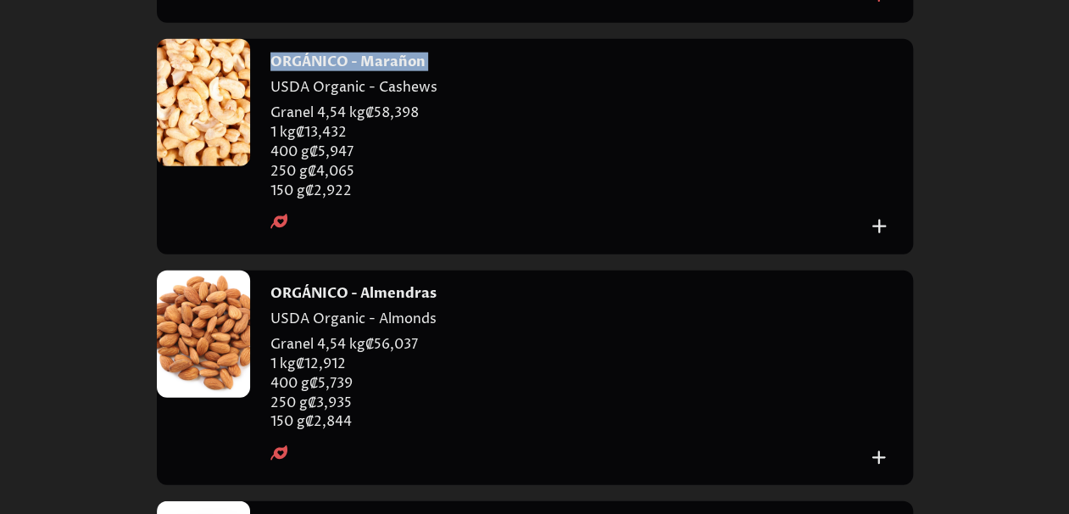
scroll to position [2120, 0]
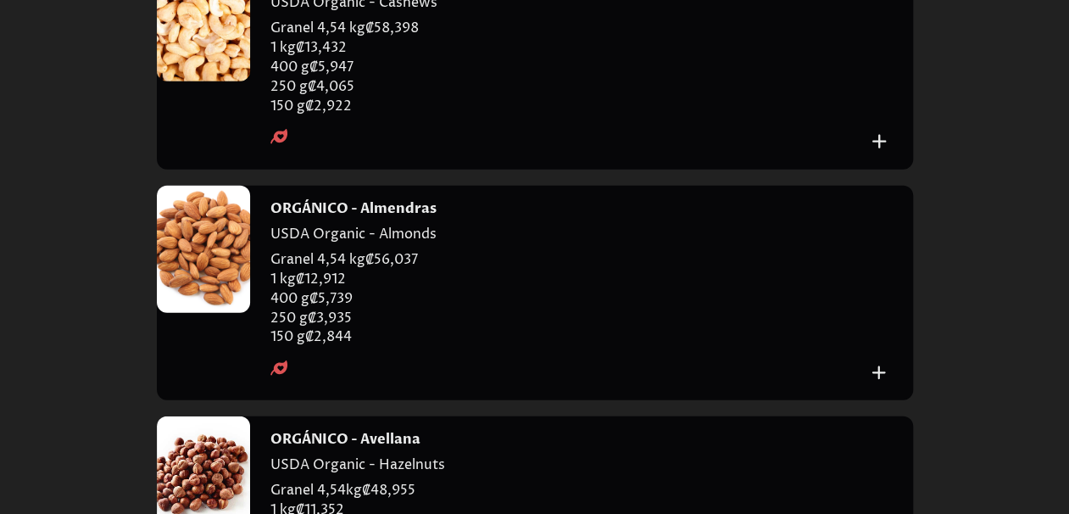
click at [216, 313] on div at bounding box center [203, 249] width 93 height 127
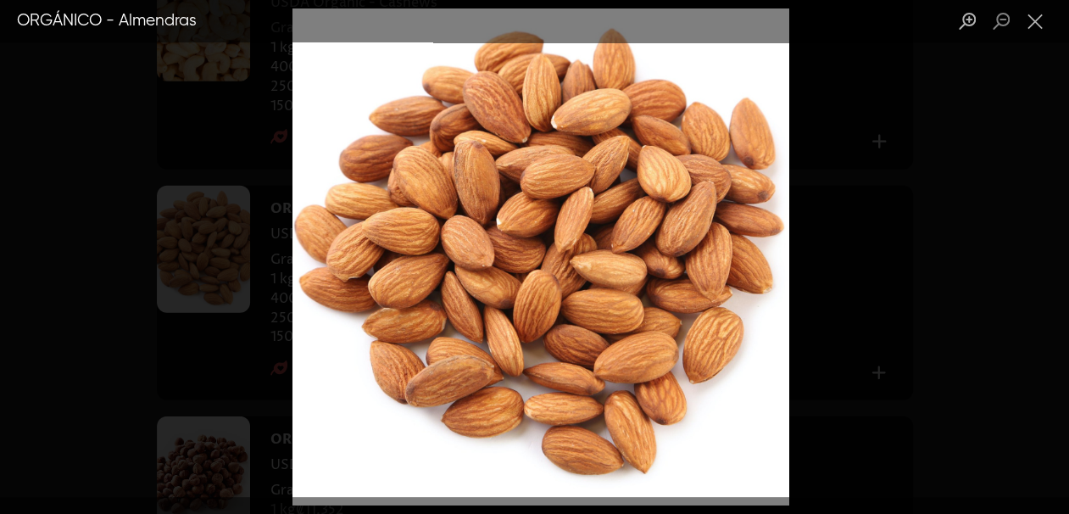
click at [833, 254] on div "Lightbox" at bounding box center [534, 257] width 1069 height 514
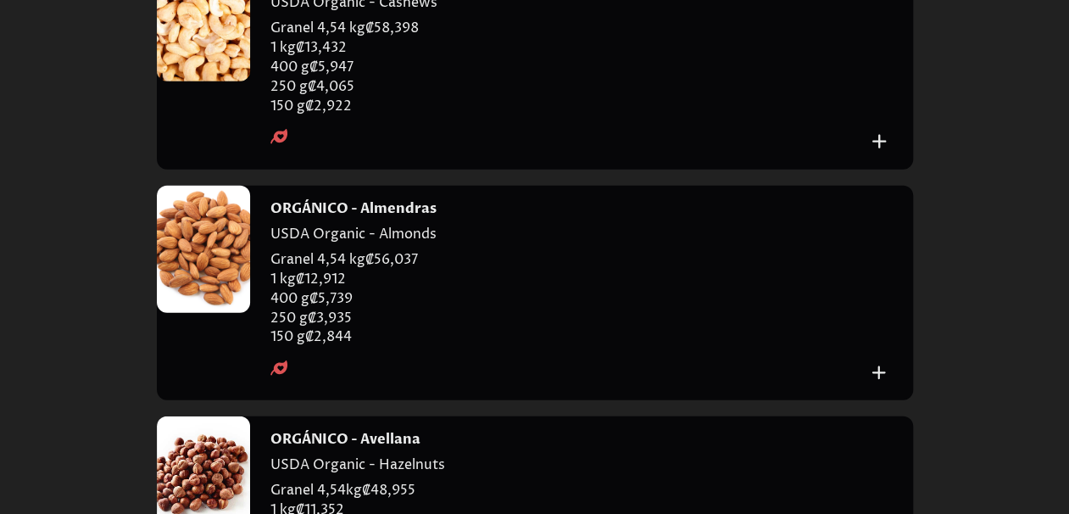
click at [376, 218] on h4 "ORGÁNICO - Almendras" at bounding box center [354, 208] width 166 height 19
copy h4 "ORGÁNICO - Almendras"
